Goal: Task Accomplishment & Management: Complete application form

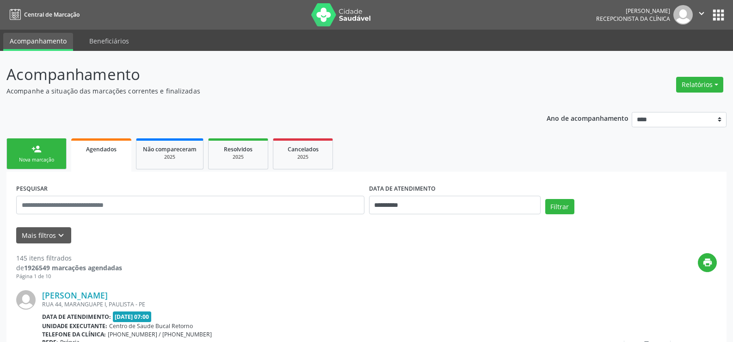
click at [50, 152] on link "person_add Nova marcação" at bounding box center [36, 153] width 60 height 31
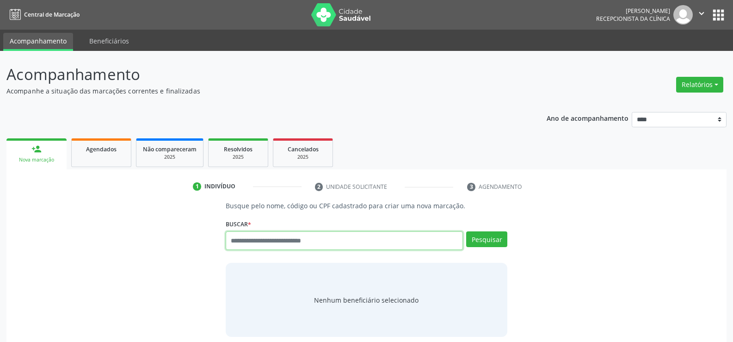
click at [320, 245] on input "text" at bounding box center [344, 240] width 237 height 18
type input "**********"
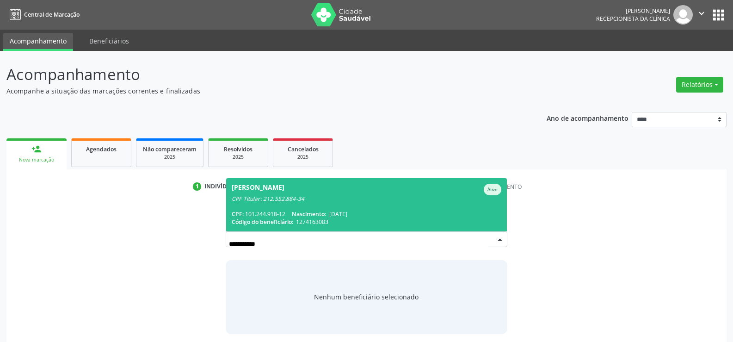
click at [339, 207] on span "[PERSON_NAME] Ativo CPF Titular: 212.552.884-34 CPF: 101.244.918-12 Nascimento:…" at bounding box center [366, 204] width 281 height 53
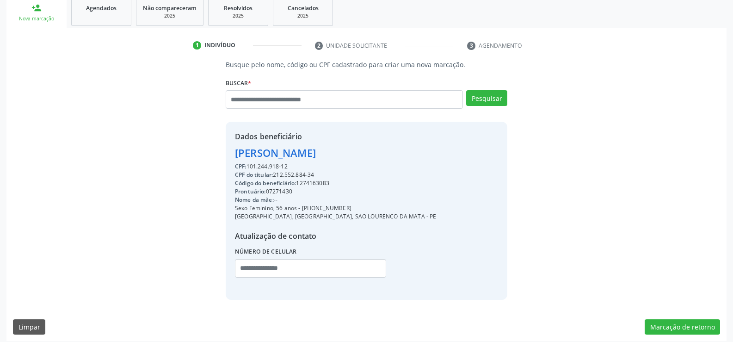
scroll to position [147, 0]
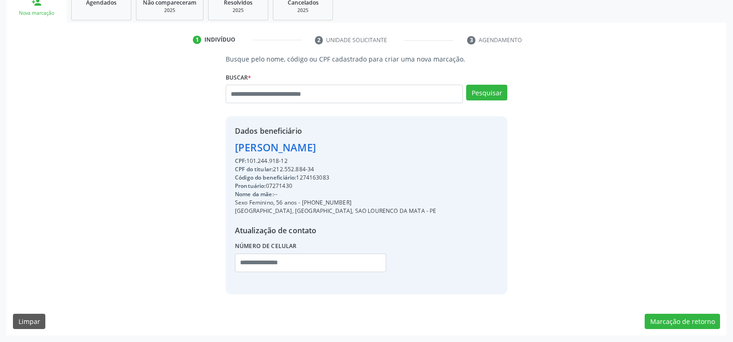
drag, startPoint x: 235, startPoint y: 149, endPoint x: 362, endPoint y: 161, distance: 128.1
click at [362, 161] on div "Dados beneficiário [PERSON_NAME] CPF: 101.244.918-12 CPF do titular: 212.552.88…" at bounding box center [335, 204] width 201 height 159
copy div "[PERSON_NAME] CPF: 101.244.918-12"
click at [264, 97] on input "text" at bounding box center [344, 94] width 237 height 18
type input "**********"
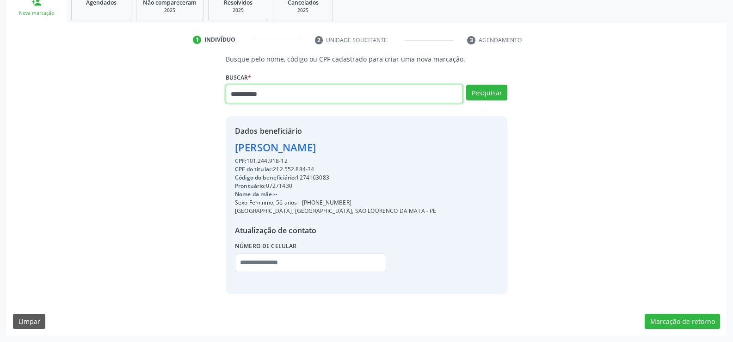
type input "**********"
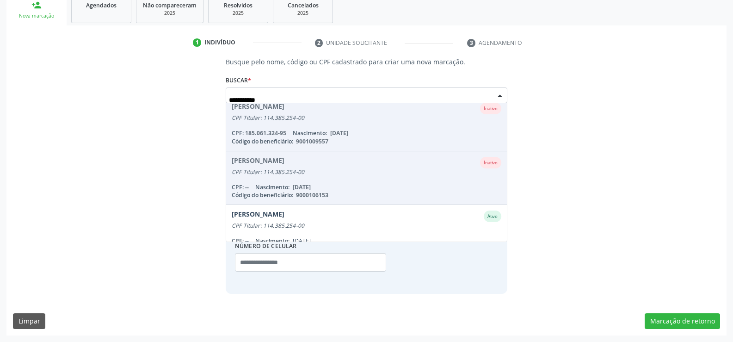
scroll to position [129, 0]
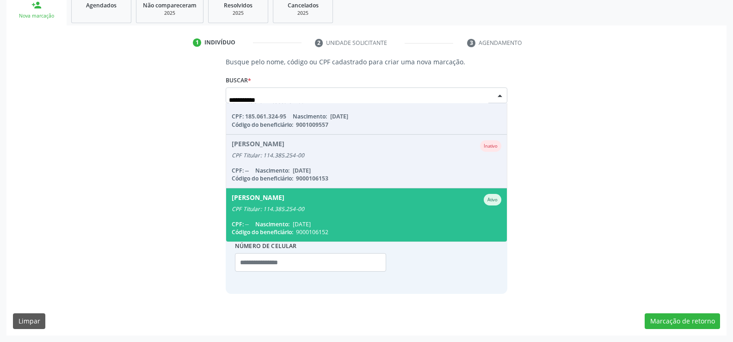
click at [336, 218] on span "[PERSON_NAME] CPF Titular: 114.385.254-00 CPF: -- Nascimento: [DATE] Código do …" at bounding box center [366, 214] width 281 height 53
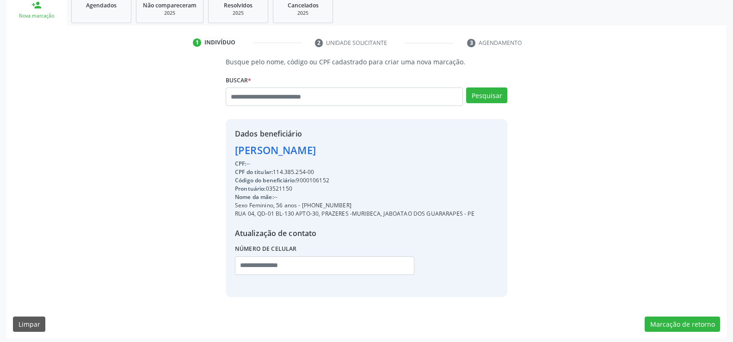
drag, startPoint x: 236, startPoint y: 151, endPoint x: 480, endPoint y: 151, distance: 244.1
click at [480, 151] on div "Dados beneficiário [PERSON_NAME] CPF: -- CPF do titular: 114.385.254-00 Código …" at bounding box center [366, 207] width 281 height 177
copy div "[PERSON_NAME]"
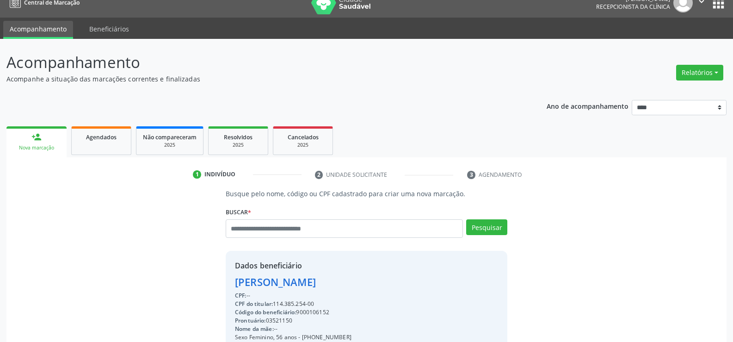
scroll to position [0, 0]
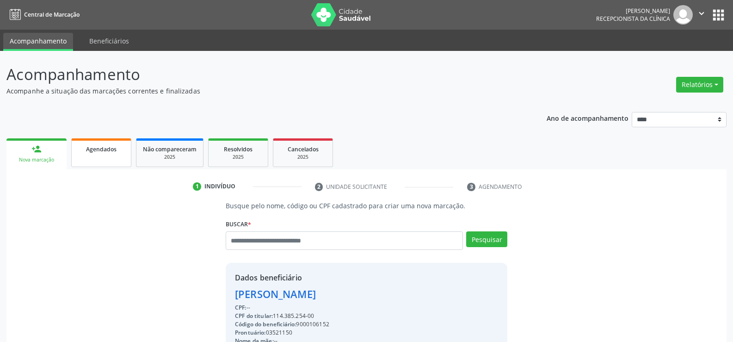
click at [98, 148] on span "Agendados" at bounding box center [101, 149] width 31 height 8
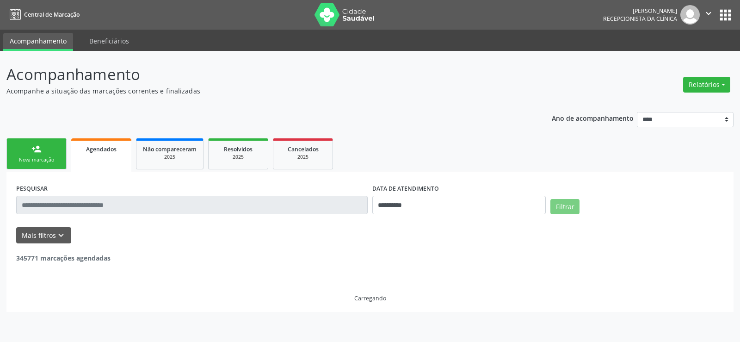
click at [53, 206] on input "text" at bounding box center [191, 205] width 351 height 18
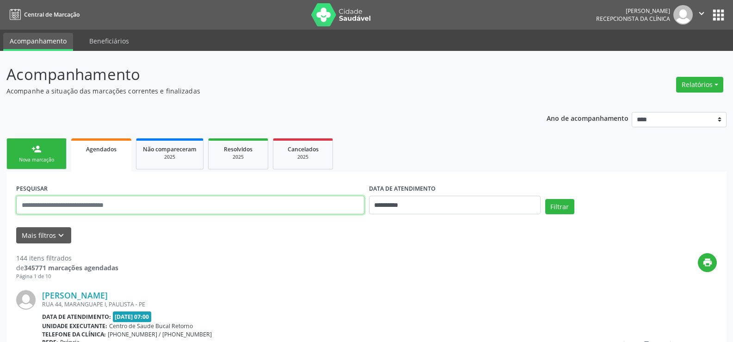
click at [53, 206] on input "text" at bounding box center [190, 205] width 348 height 18
paste input "**********"
type input "**********"
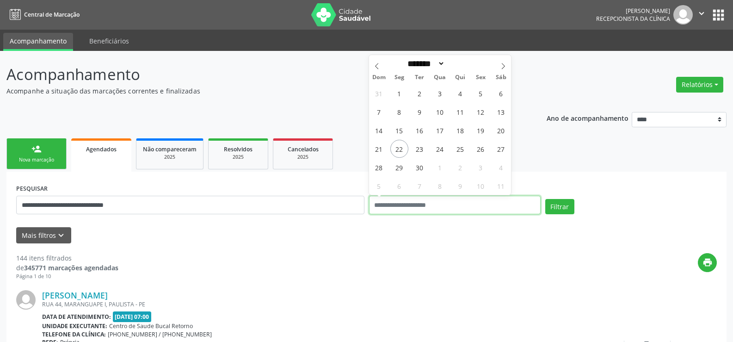
click at [545, 199] on button "Filtrar" at bounding box center [559, 207] width 29 height 16
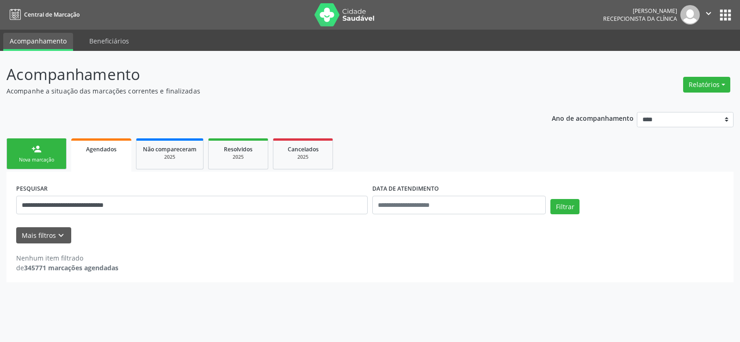
drag, startPoint x: 581, startPoint y: 205, endPoint x: 572, endPoint y: 207, distance: 8.6
click at [580, 205] on div "Filtrar" at bounding box center [637, 210] width 178 height 22
click at [572, 207] on button "Filtrar" at bounding box center [564, 207] width 29 height 16
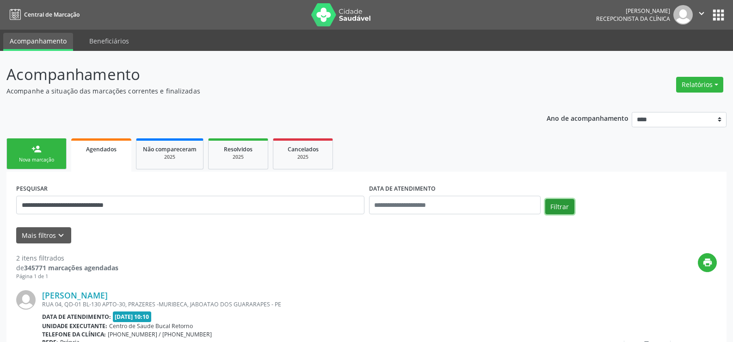
click at [572, 207] on button "Filtrar" at bounding box center [559, 207] width 29 height 16
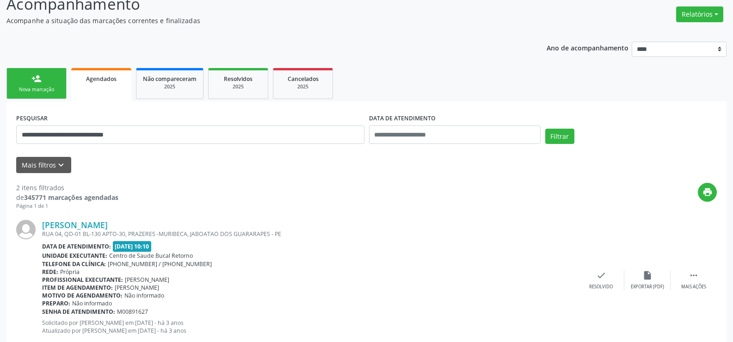
scroll to position [236, 0]
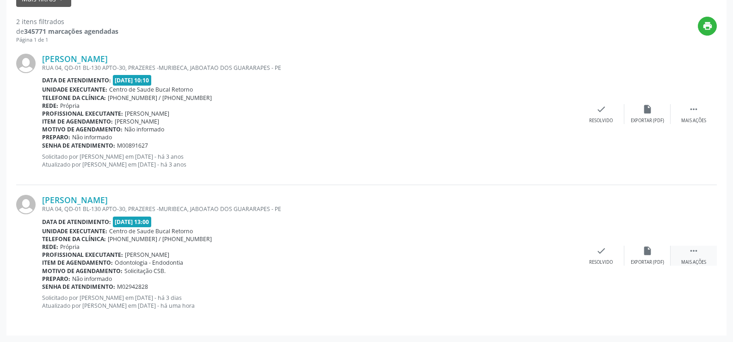
click at [691, 252] on icon "" at bounding box center [693, 250] width 10 height 10
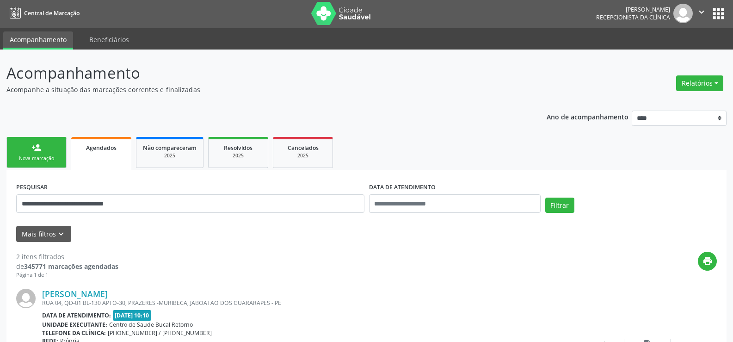
scroll to position [0, 0]
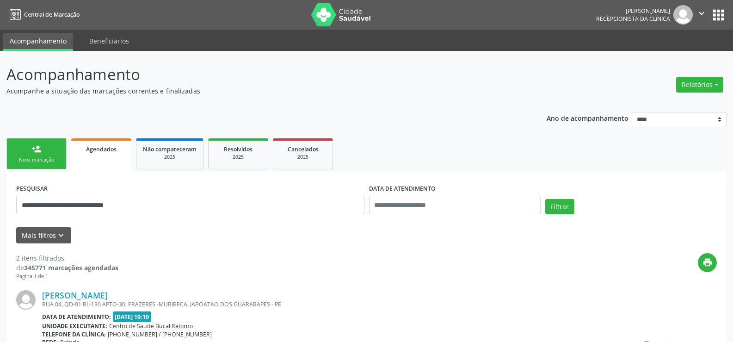
click at [43, 147] on link "person_add Nova marcação" at bounding box center [36, 153] width 60 height 31
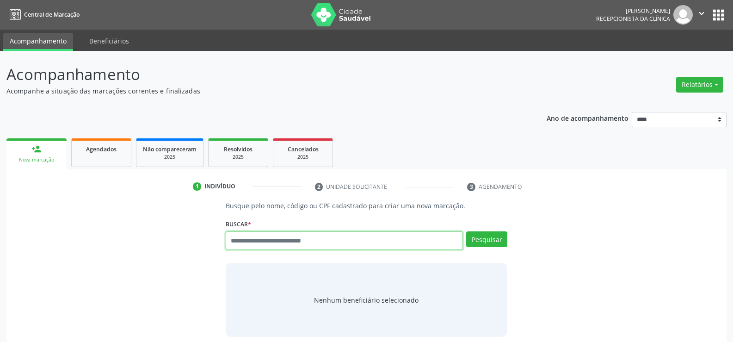
click at [376, 240] on input "text" at bounding box center [344, 240] width 237 height 18
type input "**********"
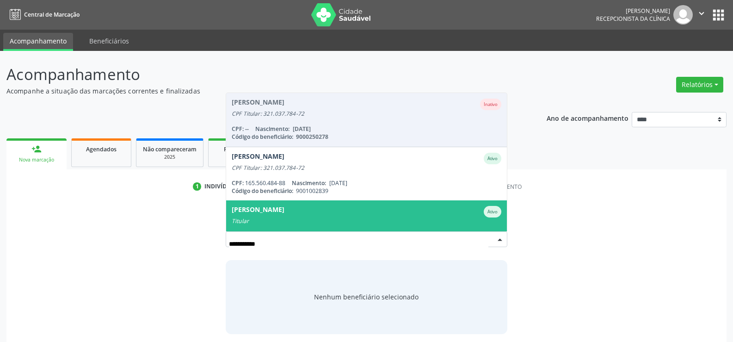
click at [354, 217] on div "Titular" at bounding box center [366, 220] width 269 height 7
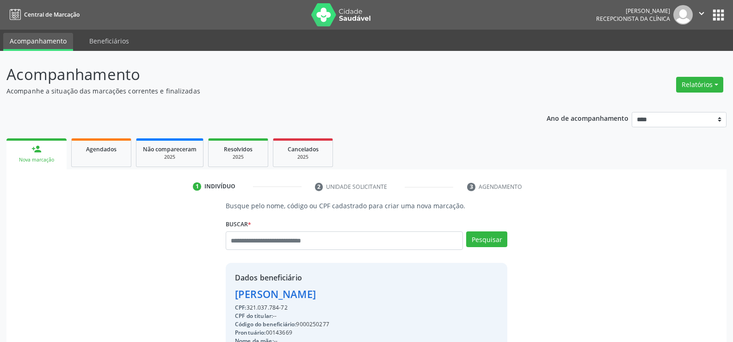
drag, startPoint x: 234, startPoint y: 294, endPoint x: 338, endPoint y: 307, distance: 104.3
copy div "[PERSON_NAME] CPF: 321.037.784-72"
click at [285, 243] on input "text" at bounding box center [344, 240] width 237 height 18
click at [300, 243] on input "text" at bounding box center [344, 240] width 237 height 18
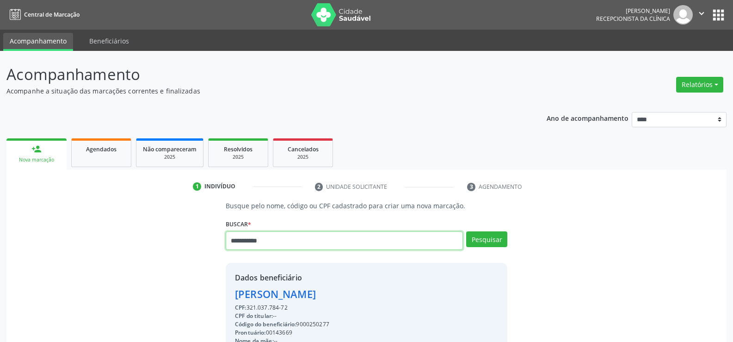
type input "**********"
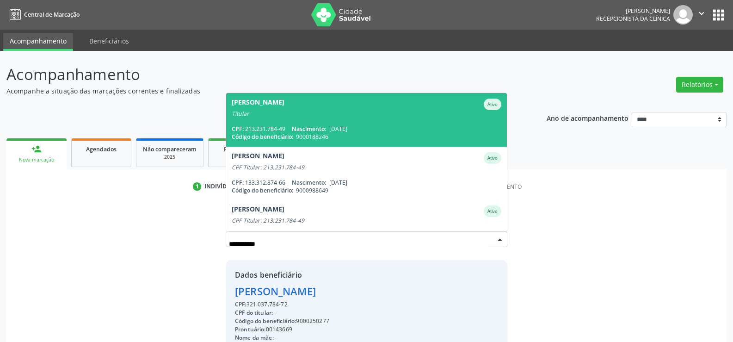
click at [310, 109] on div "[PERSON_NAME]" at bounding box center [366, 104] width 269 height 12
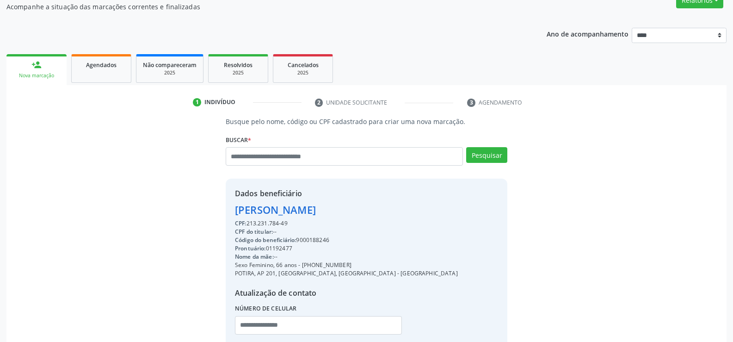
scroll to position [139, 0]
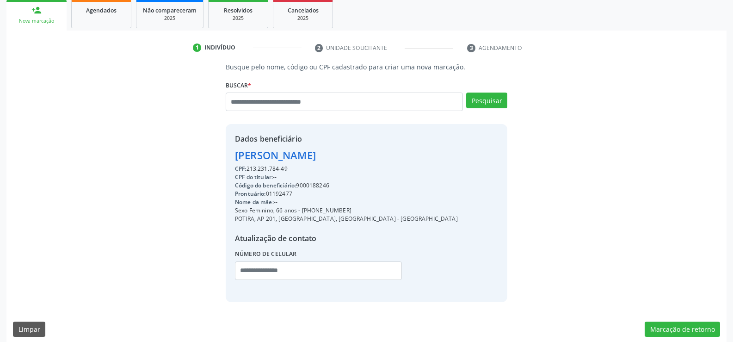
drag, startPoint x: 236, startPoint y: 154, endPoint x: 336, endPoint y: 171, distance: 101.2
click at [336, 171] on div "Dados beneficiário [PERSON_NAME] CPF: 213.231.784-49 CPF do titular: -- Código …" at bounding box center [346, 212] width 223 height 159
copy div "[PERSON_NAME] CPF: 213.231.784-49"
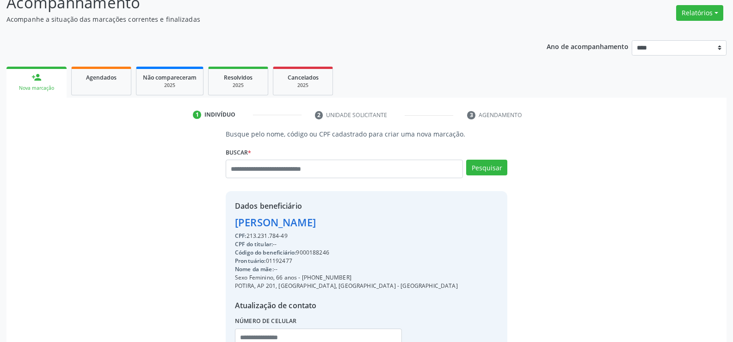
scroll to position [46, 0]
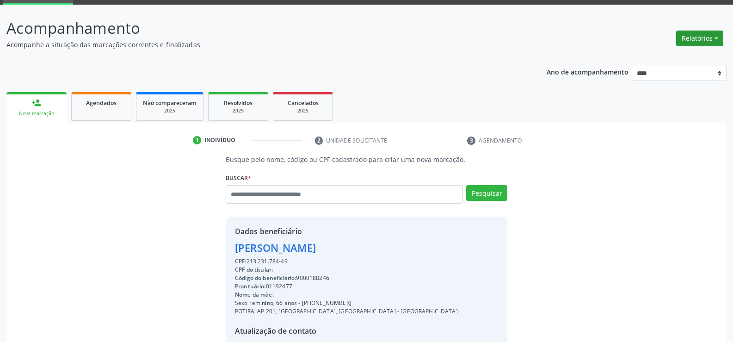
click at [693, 38] on button "Relatórios" at bounding box center [699, 39] width 47 height 16
click at [666, 57] on link "Agendamentos" at bounding box center [673, 58] width 99 height 13
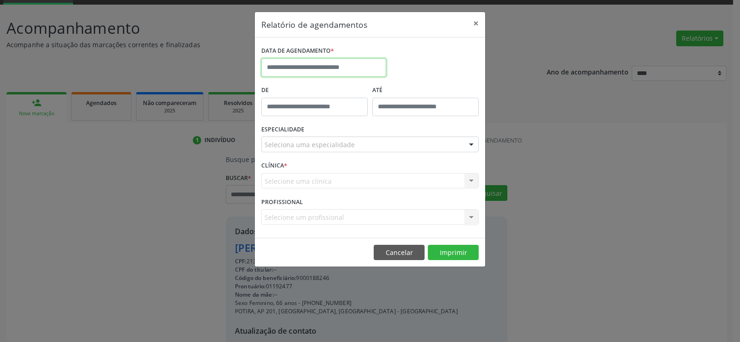
click at [317, 70] on input "text" at bounding box center [323, 67] width 125 height 18
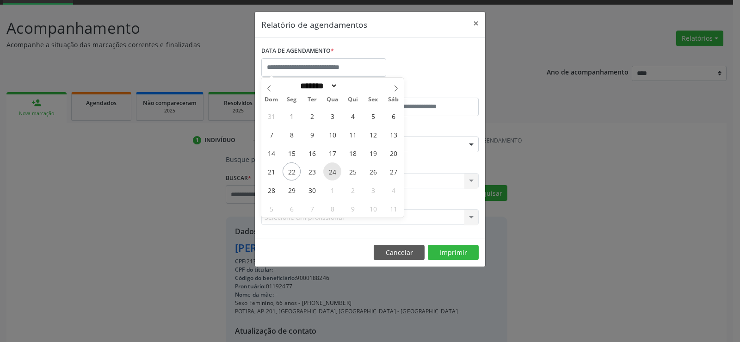
click at [333, 174] on span "24" at bounding box center [332, 171] width 18 height 18
type input "**********"
click at [333, 174] on span "24" at bounding box center [332, 171] width 18 height 18
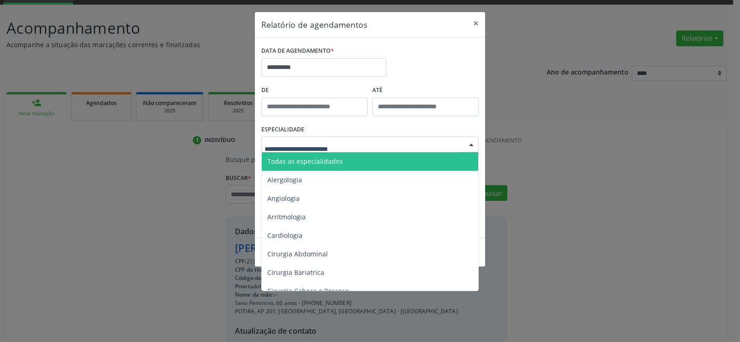
click at [328, 159] on span "Todas as especialidades" at bounding box center [304, 161] width 75 height 9
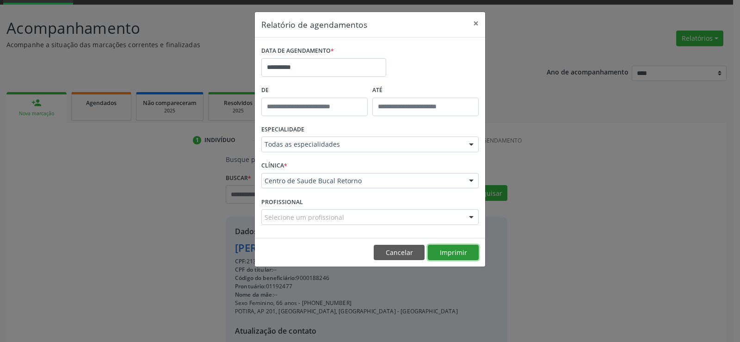
click at [448, 253] on button "Imprimir" at bounding box center [453, 253] width 51 height 16
click at [471, 22] on button "×" at bounding box center [475, 23] width 18 height 23
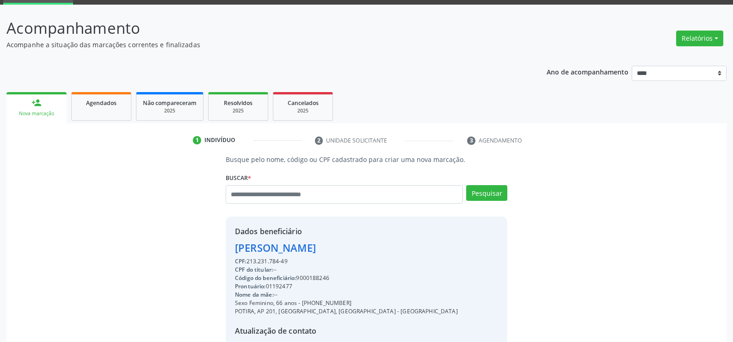
click at [691, 30] on div "Relatórios Agendamentos Procedimentos realizados" at bounding box center [700, 38] width 54 height 22
click at [694, 37] on button "Relatórios" at bounding box center [699, 39] width 47 height 16
click at [650, 59] on link "Agendamentos" at bounding box center [673, 58] width 99 height 13
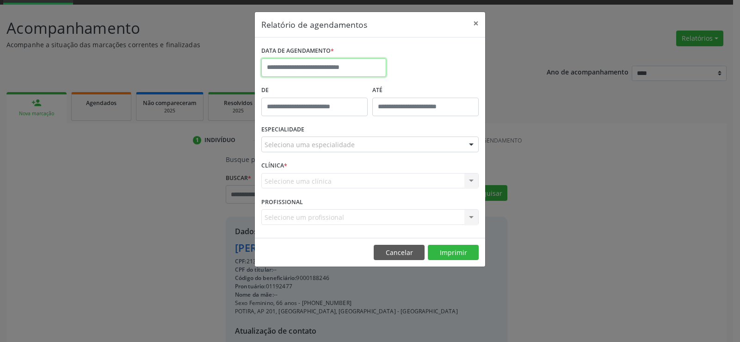
click at [352, 67] on input "text" at bounding box center [323, 67] width 125 height 18
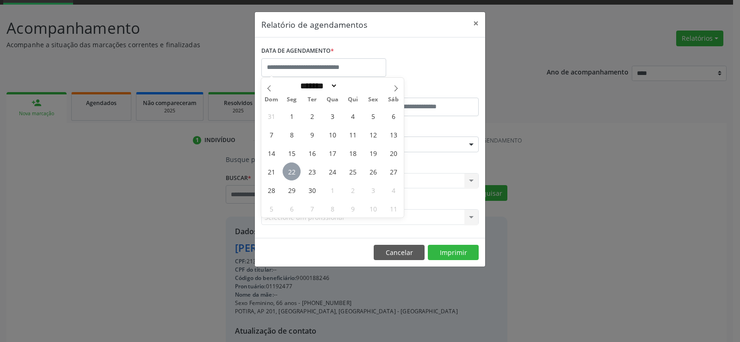
click at [293, 171] on span "22" at bounding box center [291, 171] width 18 height 18
type input "**********"
click at [293, 171] on span "22" at bounding box center [291, 171] width 18 height 18
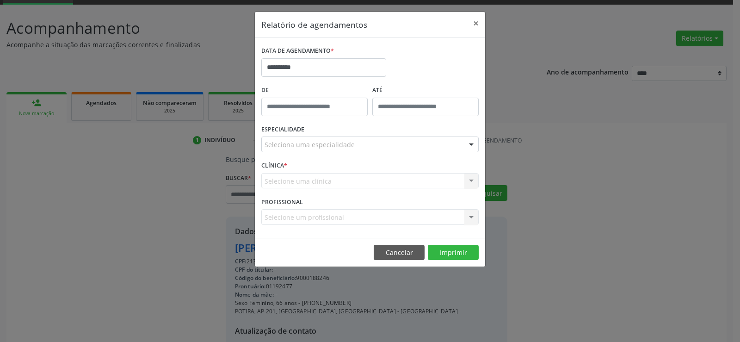
click at [367, 143] on div "Seleciona uma especialidade" at bounding box center [369, 144] width 217 height 16
click at [472, 22] on button "×" at bounding box center [475, 23] width 18 height 23
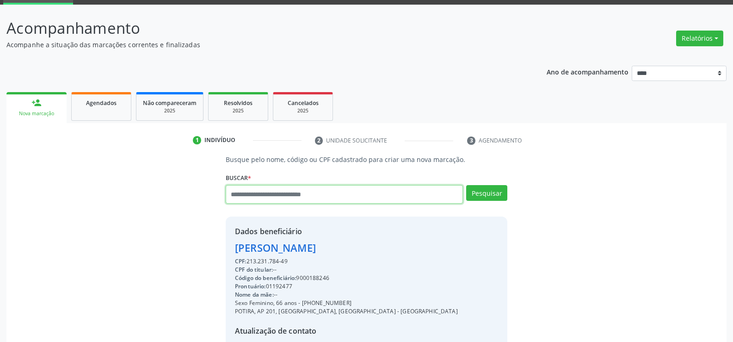
click at [294, 196] on input "text" at bounding box center [344, 194] width 237 height 18
click at [263, 191] on input "text" at bounding box center [344, 194] width 237 height 18
type input "**********"
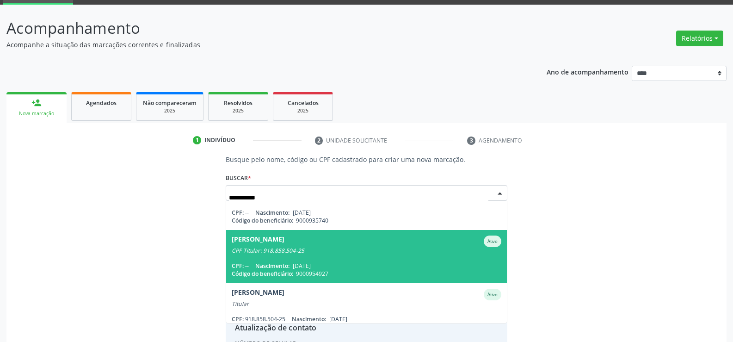
scroll to position [91, 0]
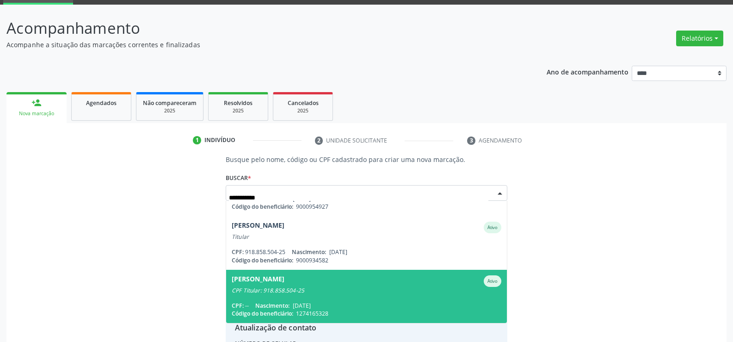
click at [289, 300] on span "[PERSON_NAME] CPF Titular: 918.858.504-25 CPF: -- Nascimento: [DATE] Código do …" at bounding box center [366, 295] width 281 height 53
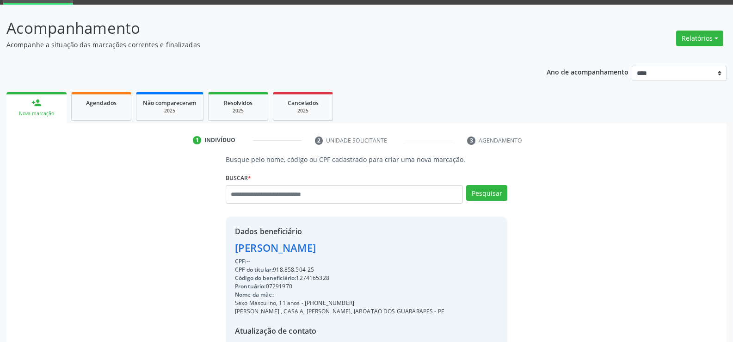
drag, startPoint x: 234, startPoint y: 248, endPoint x: 418, endPoint y: 250, distance: 183.5
click at [418, 250] on div "[PERSON_NAME]" at bounding box center [339, 247] width 209 height 15
copy div "[PERSON_NAME]"
click at [106, 108] on link "Agendados" at bounding box center [101, 106] width 60 height 29
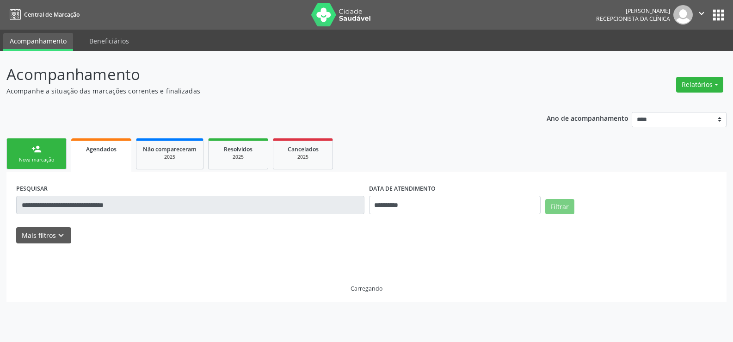
scroll to position [0, 0]
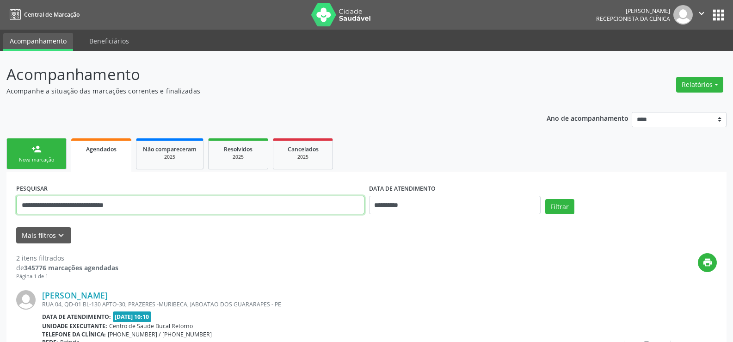
click at [66, 205] on input "**********" at bounding box center [190, 205] width 348 height 18
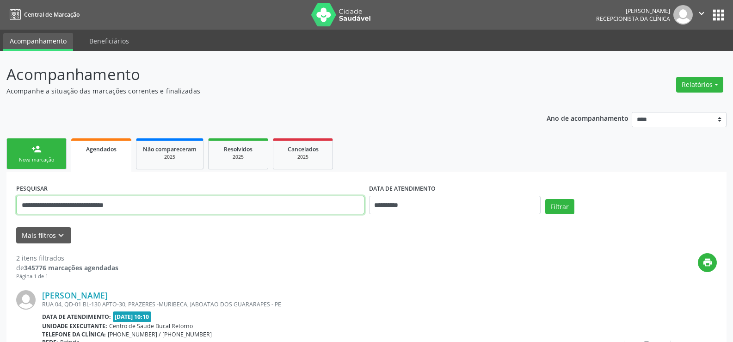
paste input "text"
type input "**********"
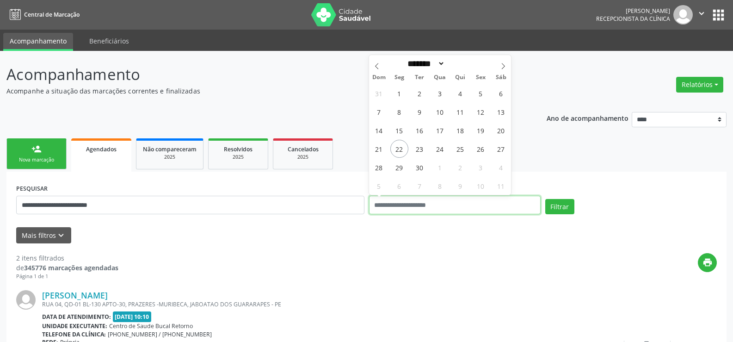
click at [545, 199] on button "Filtrar" at bounding box center [559, 207] width 29 height 16
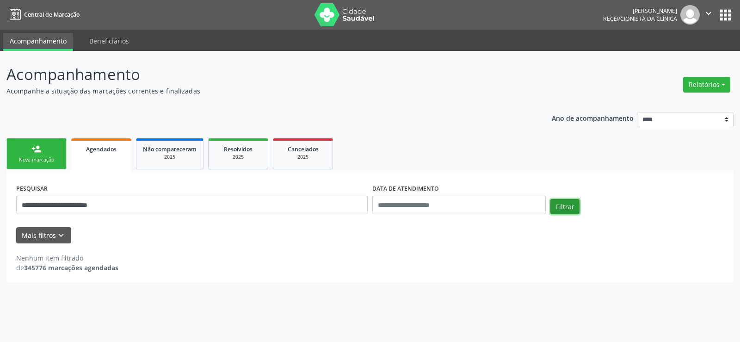
click at [575, 205] on button "Filtrar" at bounding box center [564, 207] width 29 height 16
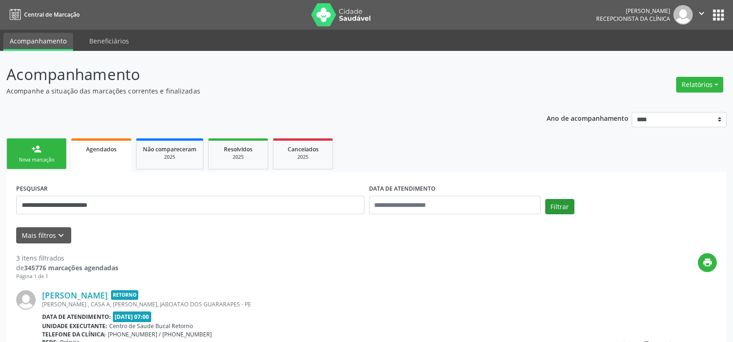
click at [575, 205] on div "Filtrar" at bounding box center [631, 210] width 176 height 22
click at [562, 206] on button "Filtrar" at bounding box center [559, 207] width 29 height 16
click at [554, 204] on button "Filtrar" at bounding box center [559, 207] width 29 height 16
click at [244, 148] on span "Resolvidos" at bounding box center [238, 149] width 29 height 8
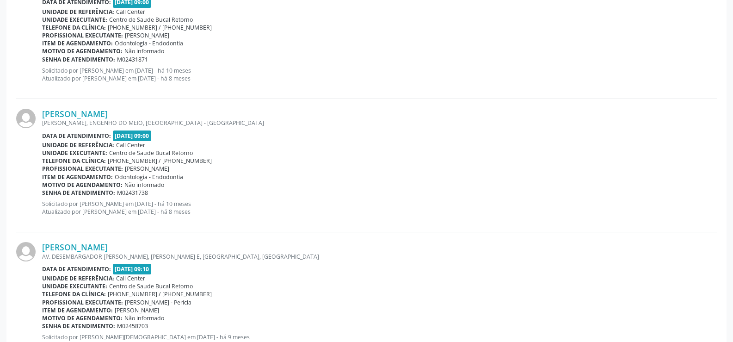
scroll to position [1971, 0]
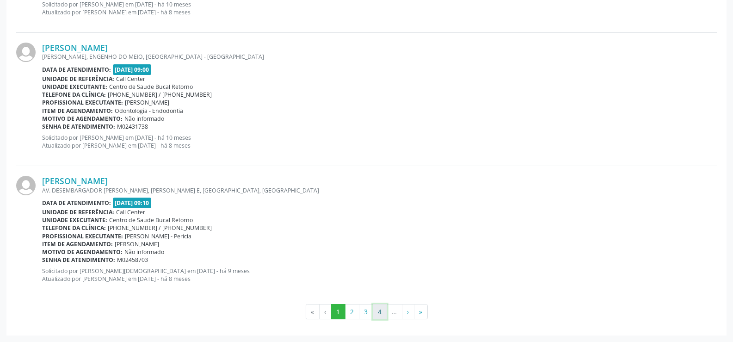
click at [382, 312] on button "4" at bounding box center [380, 312] width 14 height 16
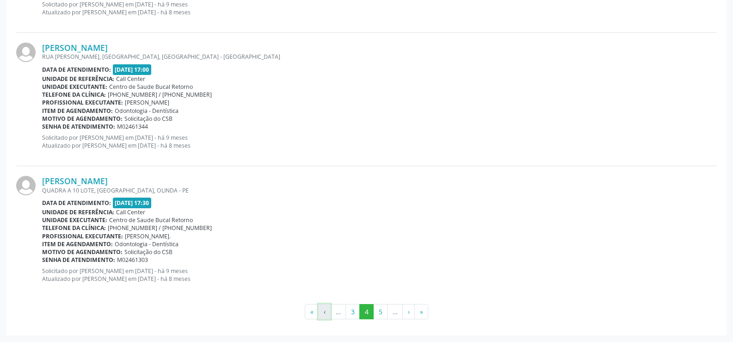
click at [326, 312] on button "‹" at bounding box center [324, 312] width 12 height 16
click at [338, 310] on button "1" at bounding box center [338, 312] width 14 height 16
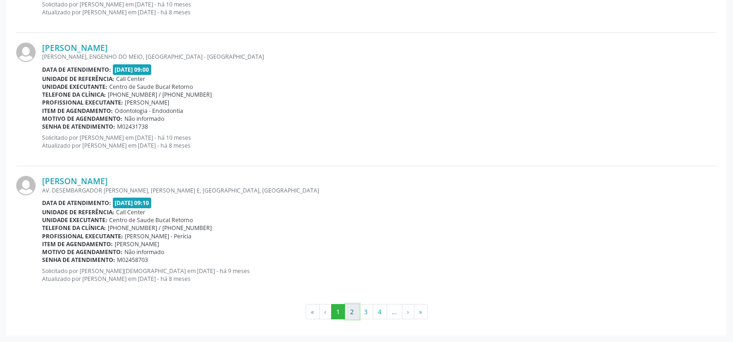
click at [352, 313] on button "2" at bounding box center [352, 312] width 14 height 16
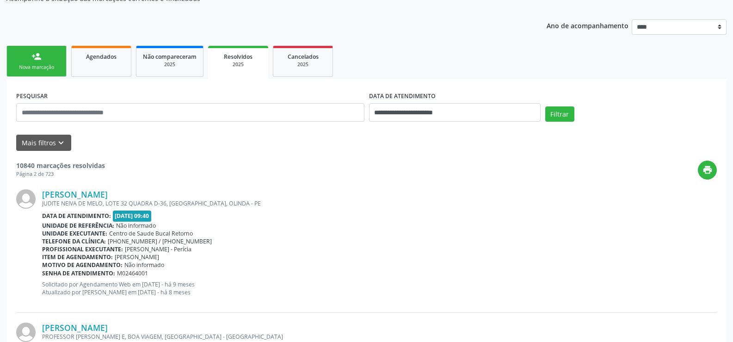
scroll to position [0, 0]
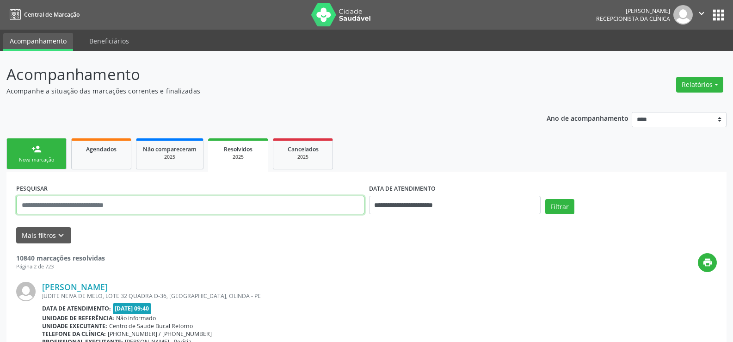
click at [92, 202] on input "text" at bounding box center [190, 205] width 348 height 18
paste input "**********"
type input "**********"
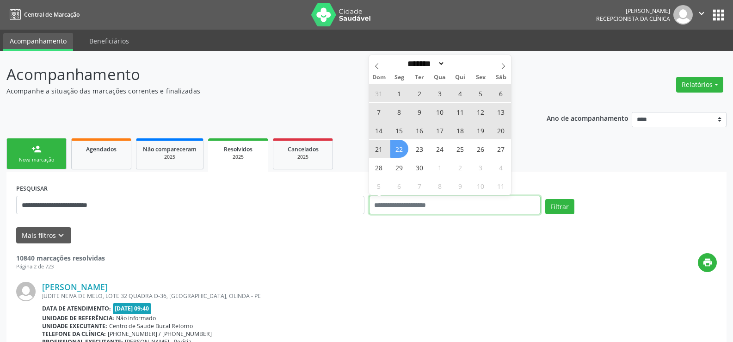
select select "*"
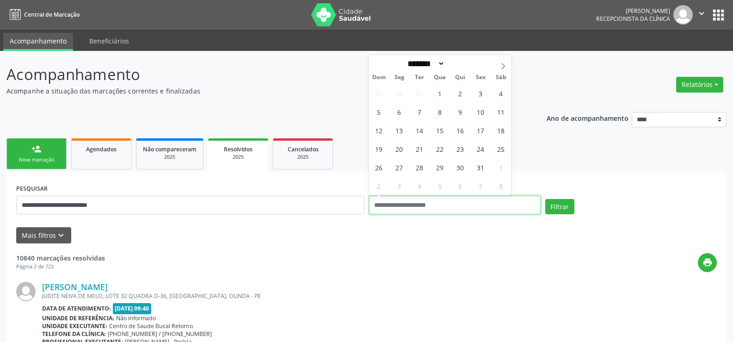
click at [545, 199] on button "Filtrar" at bounding box center [559, 207] width 29 height 16
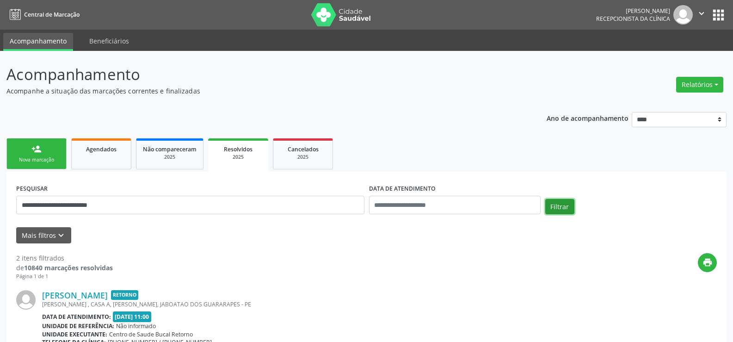
click at [569, 205] on button "Filtrar" at bounding box center [559, 207] width 29 height 16
click at [563, 208] on button "Filtrar" at bounding box center [559, 207] width 29 height 16
click at [315, 153] on span "Cancelados" at bounding box center [303, 149] width 31 height 8
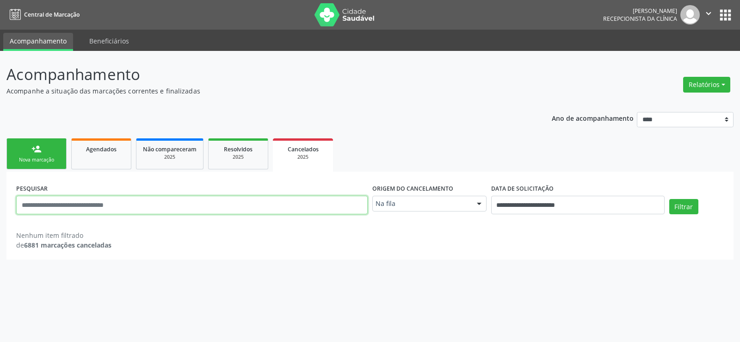
click at [95, 207] on input "text" at bounding box center [191, 205] width 351 height 18
paste input "**********"
type input "**********"
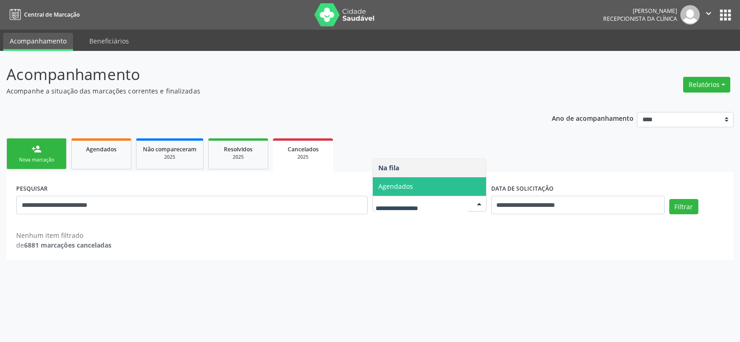
click at [419, 190] on span "Agendados" at bounding box center [429, 186] width 113 height 18
select select "*"
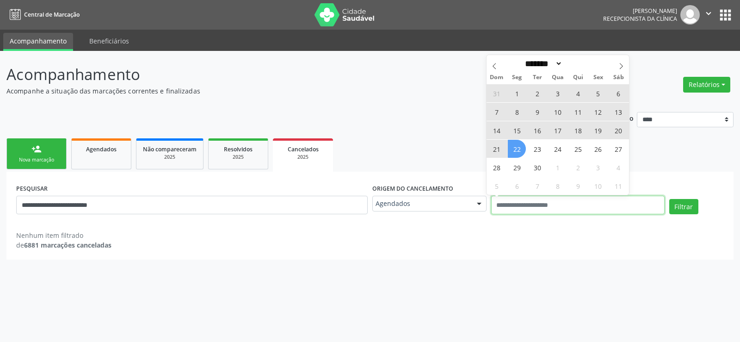
select select "*"
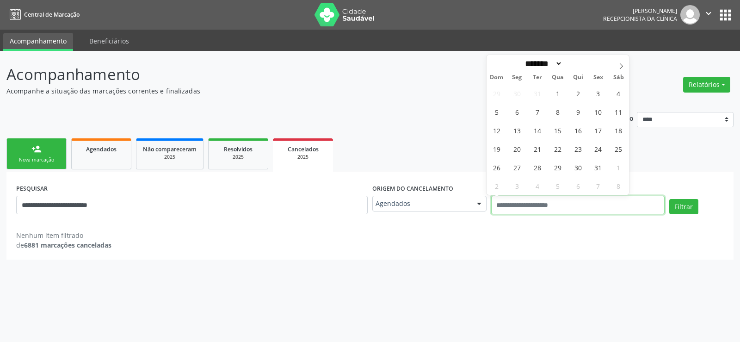
click at [669, 199] on button "Filtrar" at bounding box center [683, 207] width 29 height 16
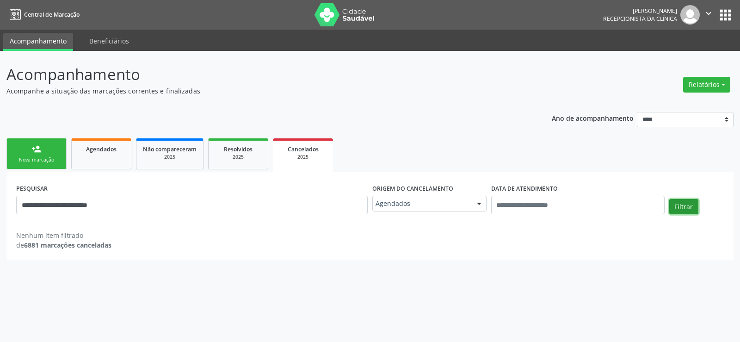
click at [691, 203] on button "Filtrar" at bounding box center [683, 207] width 29 height 16
click at [253, 157] on div "2025" at bounding box center [238, 156] width 46 height 7
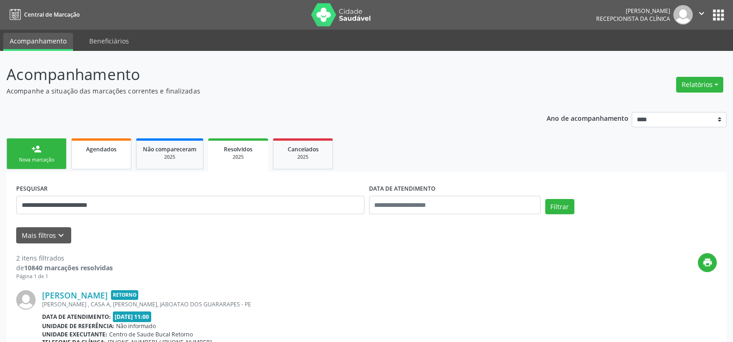
click at [99, 158] on link "Agendados" at bounding box center [101, 153] width 60 height 31
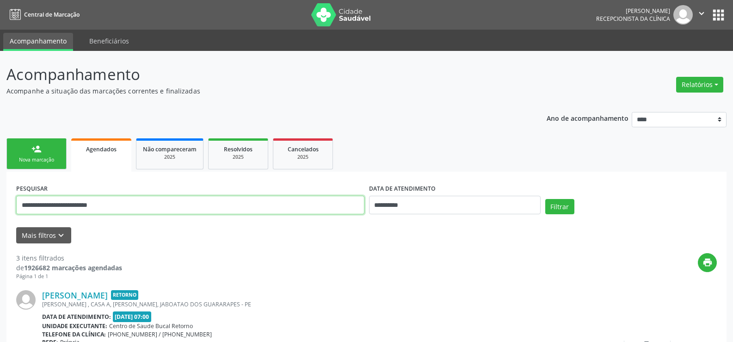
click at [222, 201] on input "**********" at bounding box center [190, 205] width 348 height 18
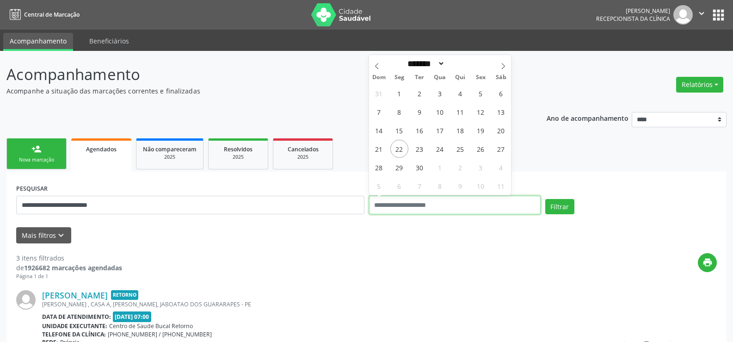
click at [545, 199] on button "Filtrar" at bounding box center [559, 207] width 29 height 16
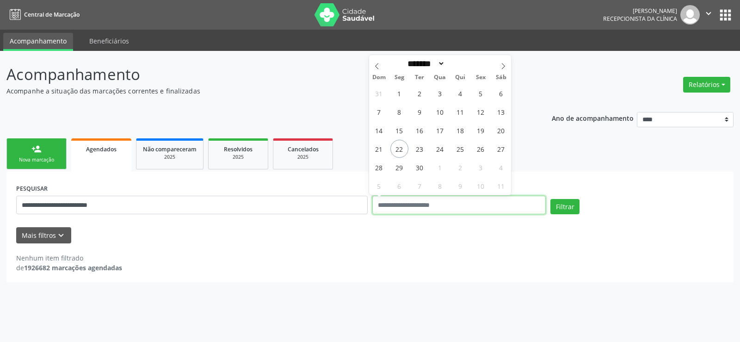
click at [550, 199] on button "Filtrar" at bounding box center [564, 207] width 29 height 16
click at [572, 206] on button "Filtrar" at bounding box center [564, 207] width 29 height 16
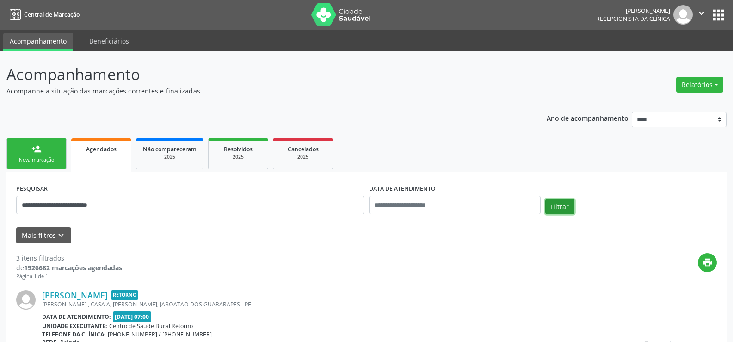
click at [572, 206] on button "Filtrar" at bounding box center [559, 207] width 29 height 16
click at [45, 155] on link "person_add Nova marcação" at bounding box center [36, 153] width 60 height 31
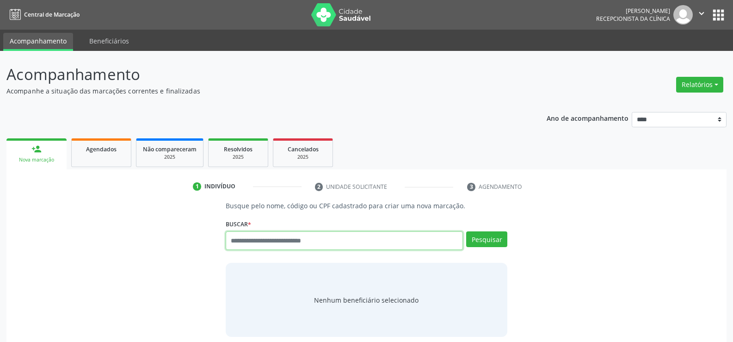
click at [287, 244] on input "text" at bounding box center [344, 240] width 237 height 18
paste input "**********"
type input "**********"
click at [492, 242] on button "Pesquisar" at bounding box center [486, 239] width 41 height 16
type input "**********"
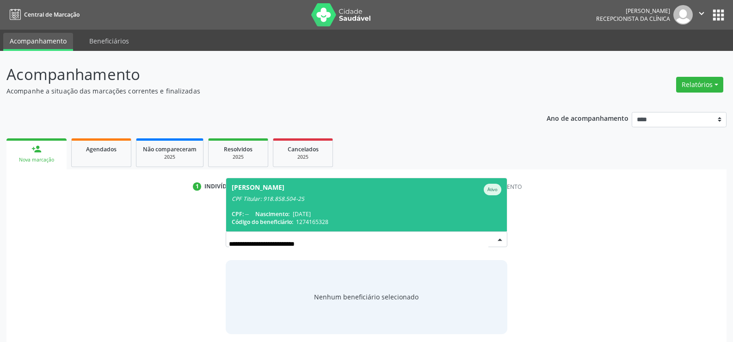
click at [345, 208] on span "[PERSON_NAME] CPF Titular: 918.858.504-25 CPF: -- Nascimento: [DATE] Código do …" at bounding box center [366, 204] width 281 height 53
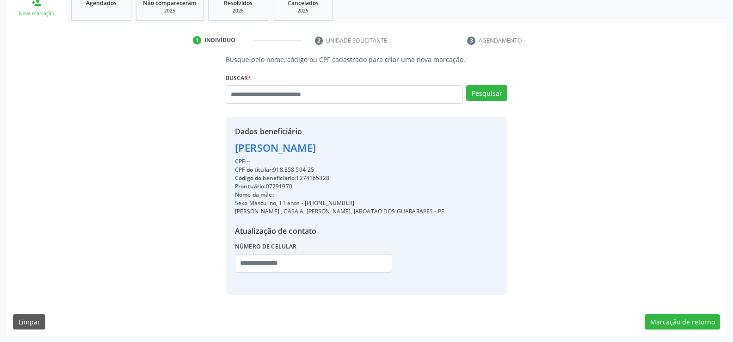
scroll to position [147, 0]
click at [697, 319] on button "Marcação de retorno" at bounding box center [681, 321] width 75 height 16
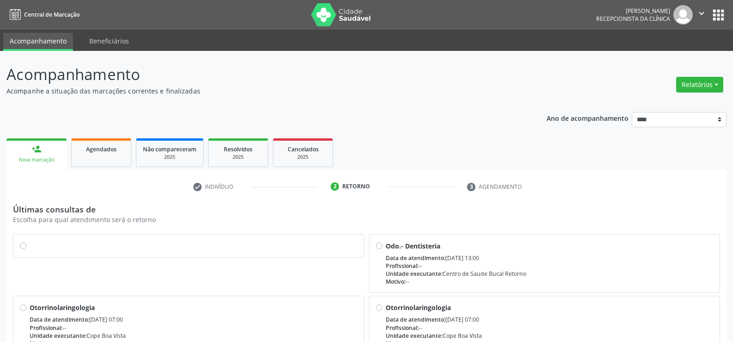
scroll to position [46, 0]
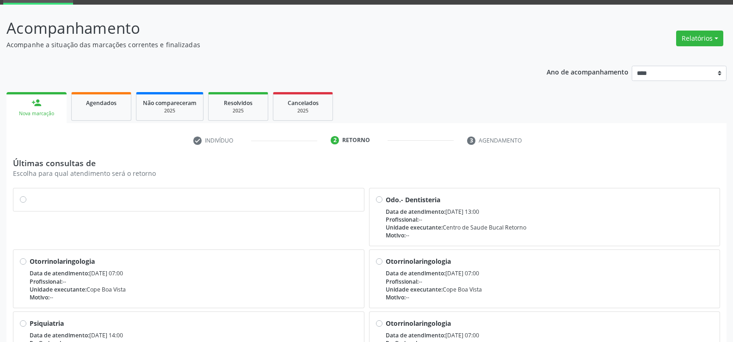
click at [30, 195] on label at bounding box center [194, 195] width 328 height 0
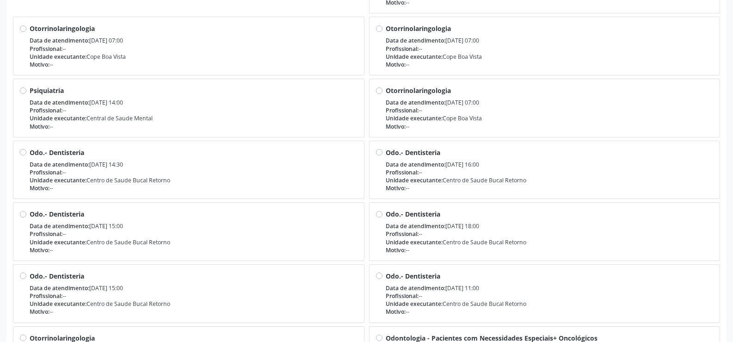
scroll to position [434, 0]
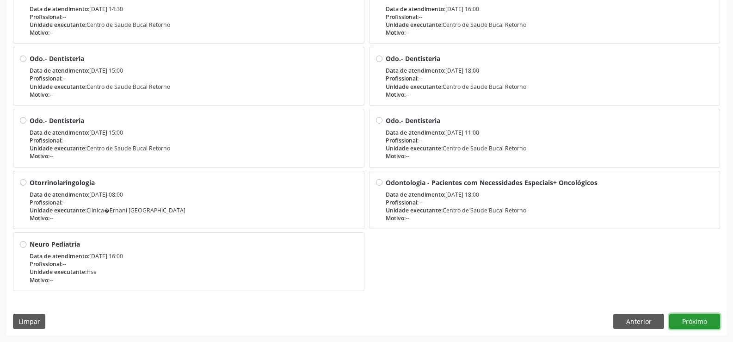
click at [696, 318] on button "Próximo" at bounding box center [694, 321] width 51 height 16
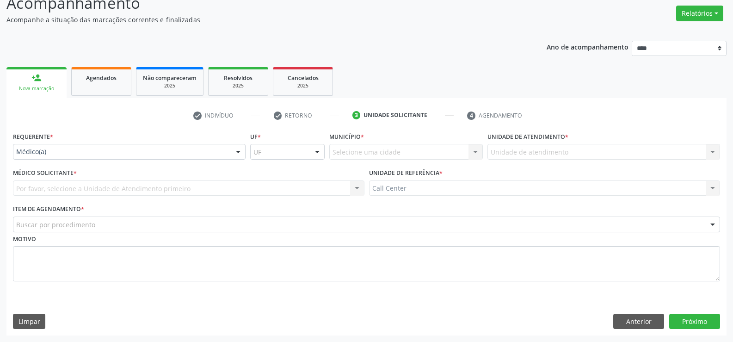
scroll to position [71, 0]
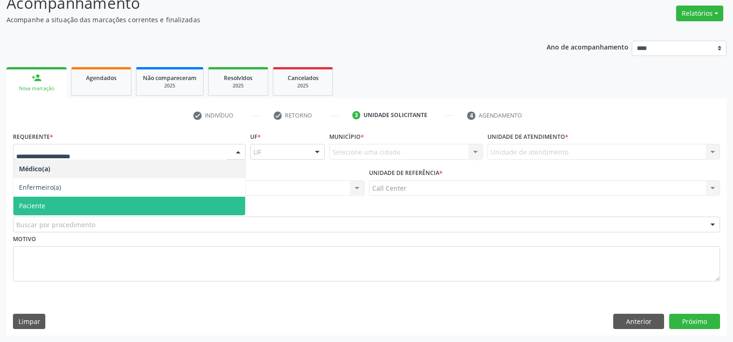
click at [57, 202] on span "Paciente" at bounding box center [129, 205] width 232 height 18
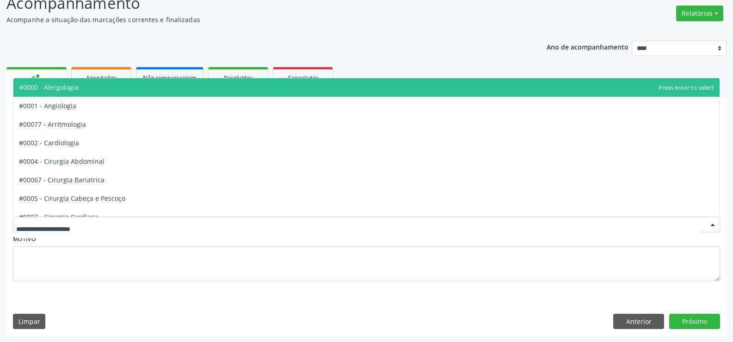
click at [100, 223] on div at bounding box center [366, 224] width 707 height 16
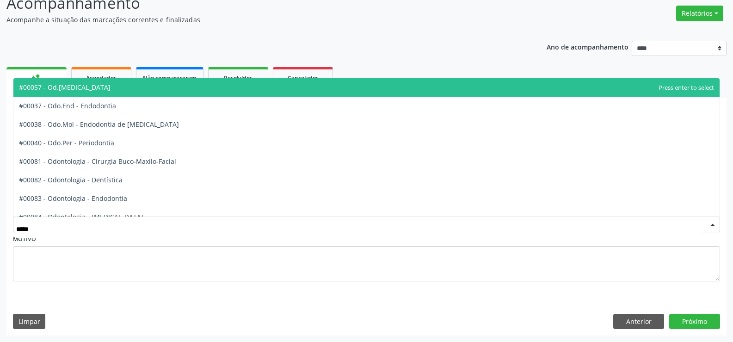
type input "******"
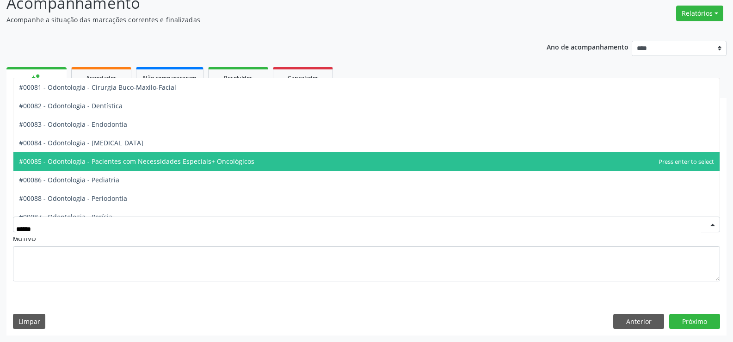
click at [135, 162] on span "#00085 - Odontologia - Pacientes com Necessidades Especiais+ Oncológicos" at bounding box center [136, 161] width 235 height 9
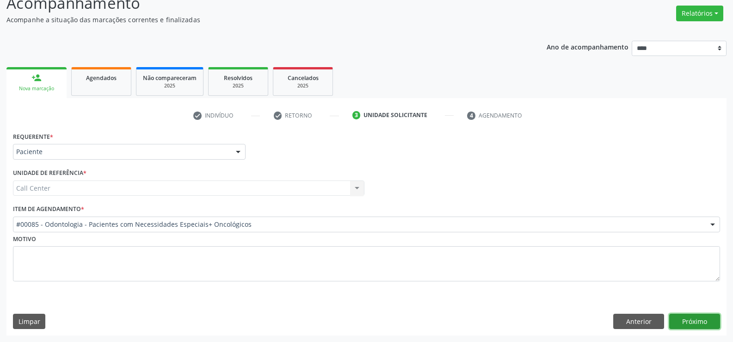
click at [700, 318] on button "Próximo" at bounding box center [694, 321] width 51 height 16
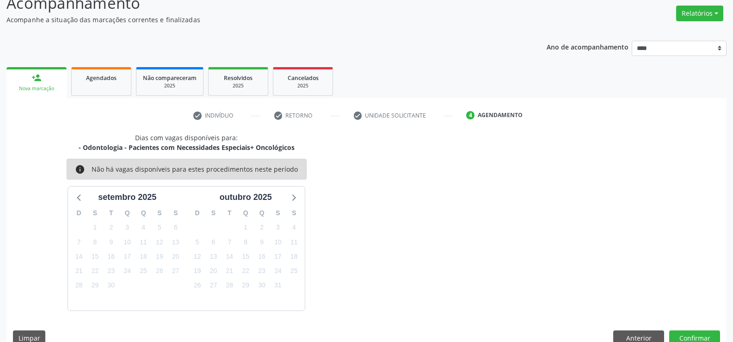
scroll to position [88, 0]
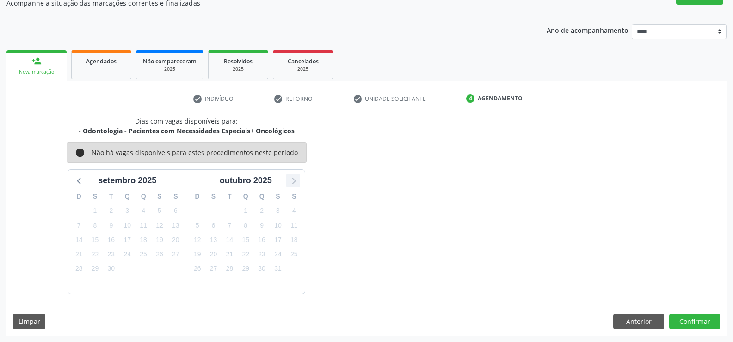
click at [296, 180] on icon at bounding box center [293, 180] width 12 height 12
click at [79, 180] on icon at bounding box center [79, 181] width 4 height 6
click at [393, 202] on div "Dias com vagas disponíveis para: - Odontologia - Pacientes com Necessidades Esp…" at bounding box center [366, 204] width 720 height 177
click at [25, 63] on link "person_add Nova marcação" at bounding box center [36, 65] width 60 height 31
click at [98, 63] on span "Agendados" at bounding box center [101, 61] width 31 height 8
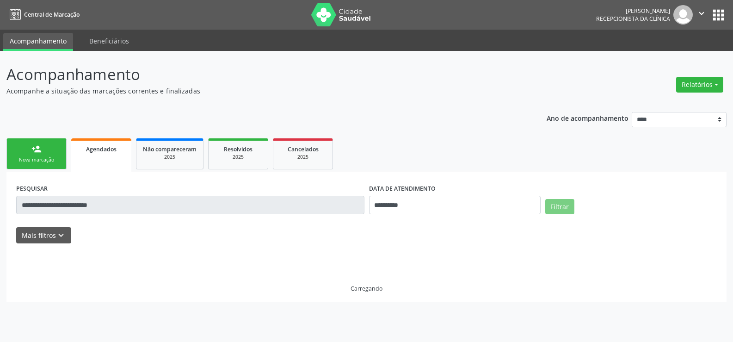
scroll to position [0, 0]
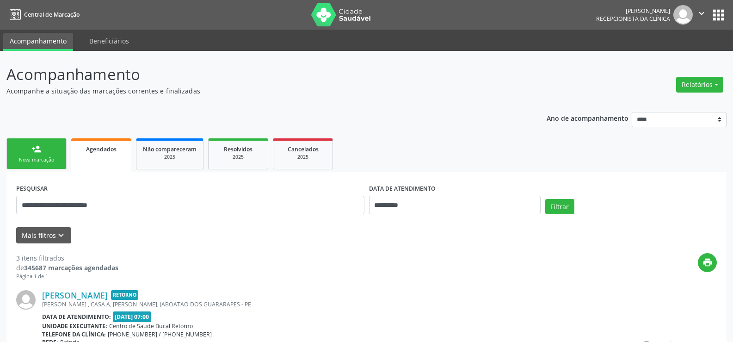
click at [32, 149] on div "person_add" at bounding box center [36, 149] width 10 height 10
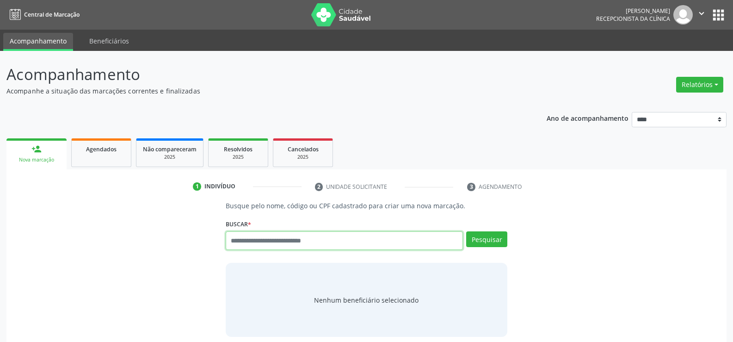
click at [299, 238] on input "text" at bounding box center [344, 240] width 237 height 18
click at [272, 245] on input "text" at bounding box center [344, 240] width 237 height 18
type input "**********"
type input "*"
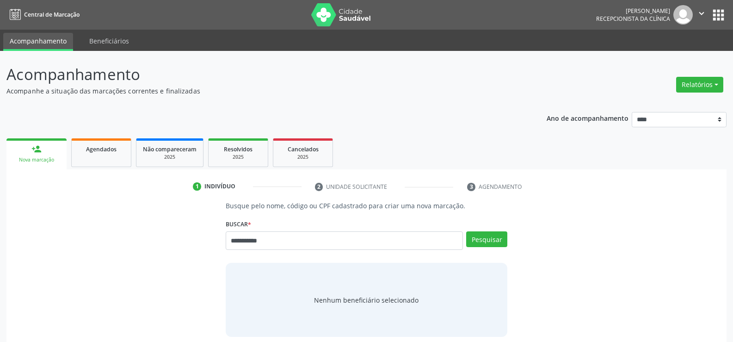
type input "**********"
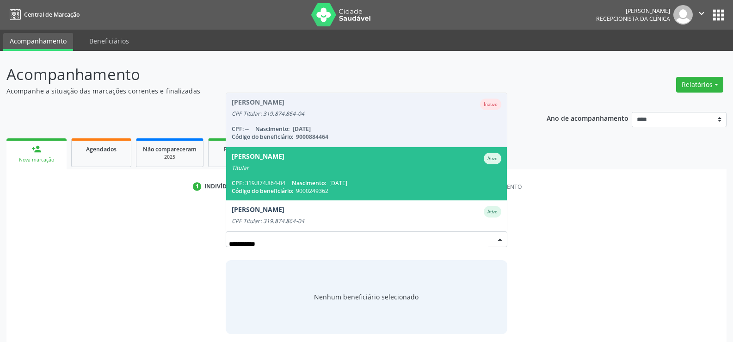
click at [314, 170] on div "Titular" at bounding box center [366, 167] width 269 height 7
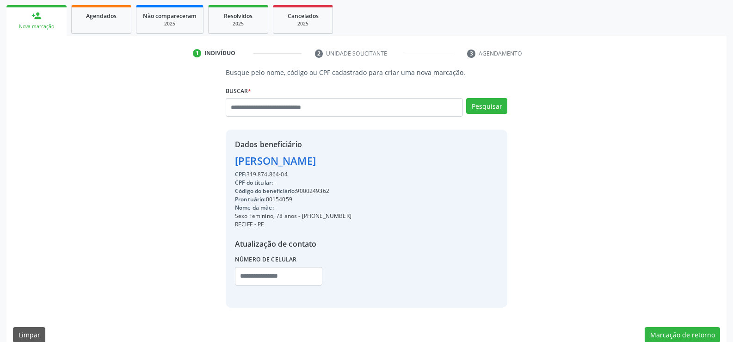
scroll to position [139, 0]
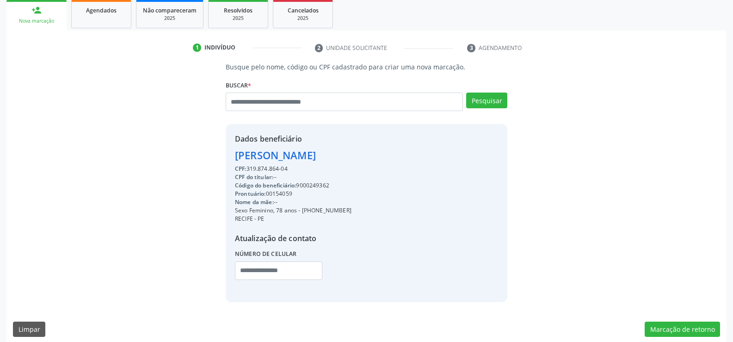
drag, startPoint x: 236, startPoint y: 155, endPoint x: 310, endPoint y: 170, distance: 75.4
click at [310, 170] on div "Dados beneficiário [PERSON_NAME] CPF: 319.874.864-04 CPF do titular: -- Código …" at bounding box center [293, 212] width 116 height 159
copy div "[PERSON_NAME] CPF: 319.874.864-04"
